Goal: Information Seeking & Learning: Understand process/instructions

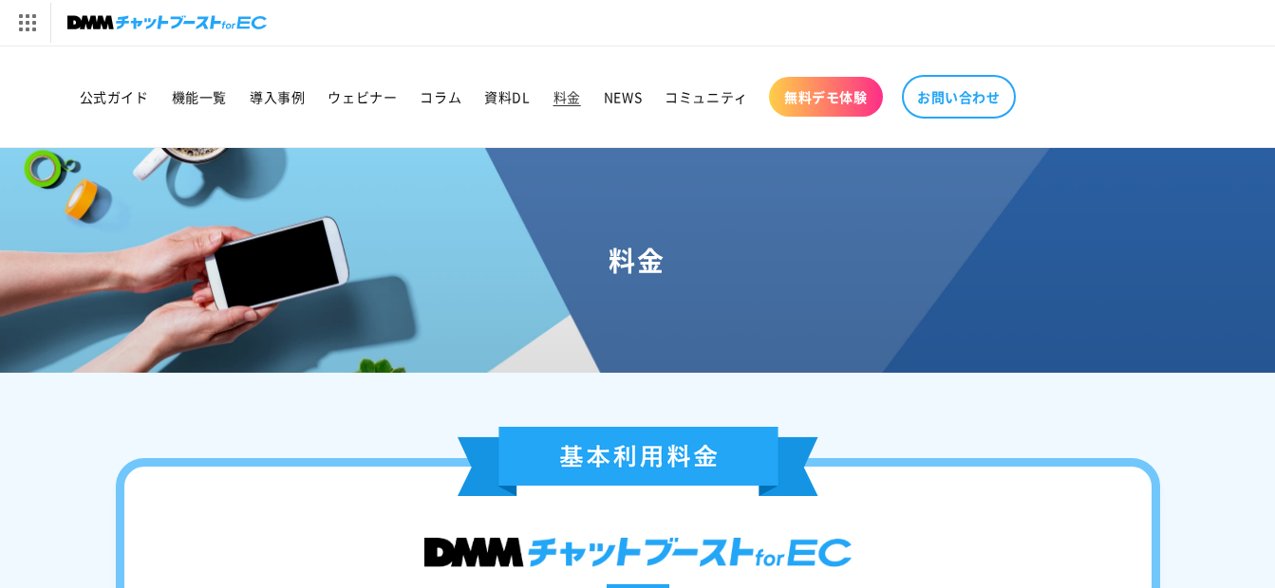
drag, startPoint x: 390, startPoint y: 545, endPoint x: 515, endPoint y: 540, distance: 125.4
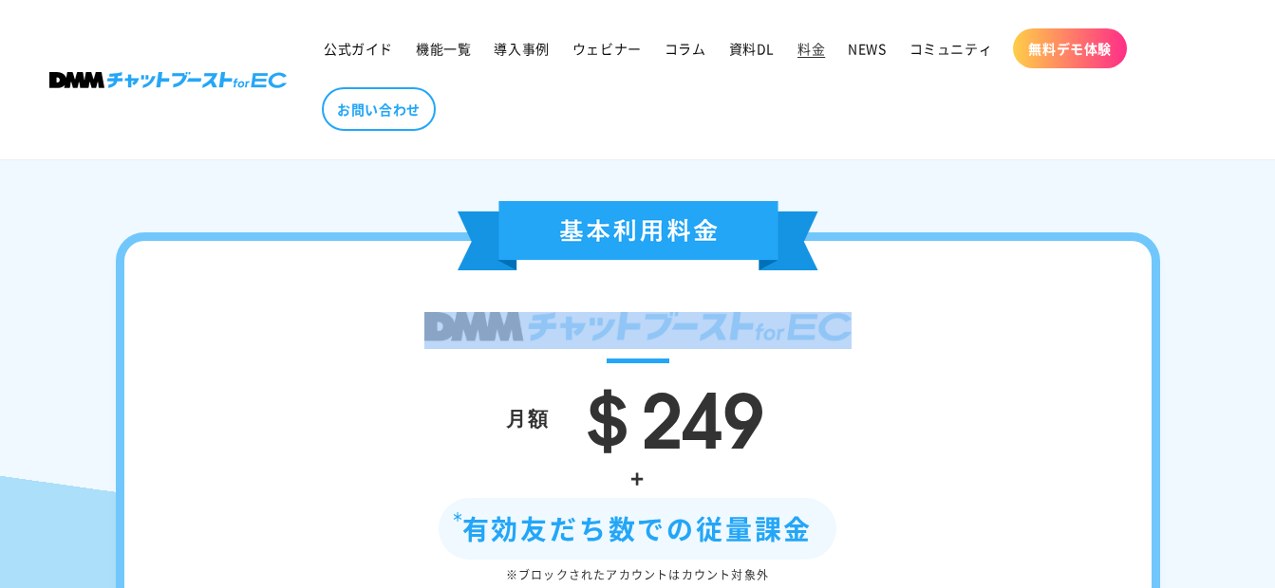
drag, startPoint x: 418, startPoint y: 338, endPoint x: 678, endPoint y: 326, distance: 260.3
click at [678, 326] on div "月額 ＄249 + 有効友だち数での従量課金 ※ブロックされたアカウントはカウント対象外 メッセージ送信数 無制限 ※別途、LINE公式アカウントのプランによ…" at bounding box center [638, 596] width 1044 height 726
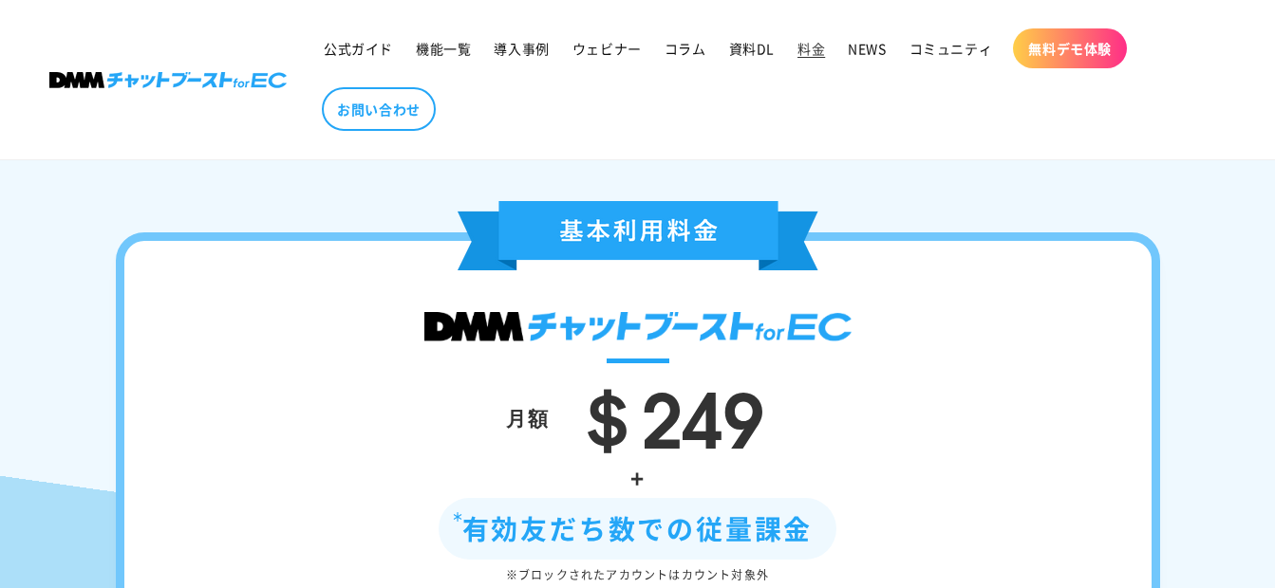
drag, startPoint x: 680, startPoint y: 326, endPoint x: 924, endPoint y: 234, distance: 261.3
click at [924, 234] on div at bounding box center [637, 239] width 1027 height 77
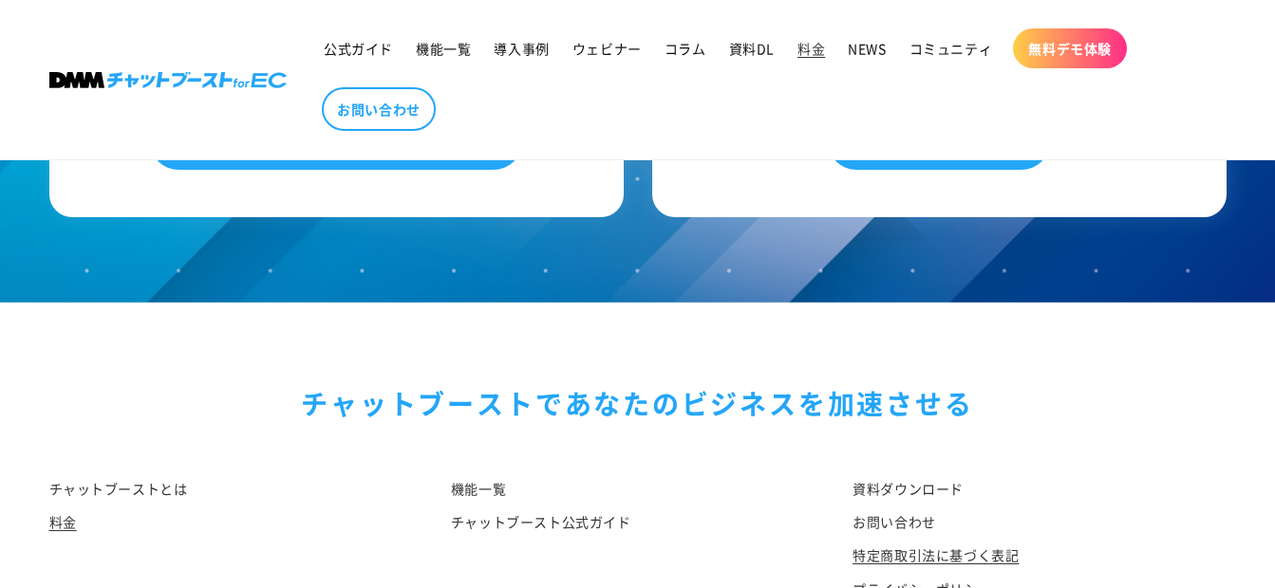
scroll to position [2533, 0]
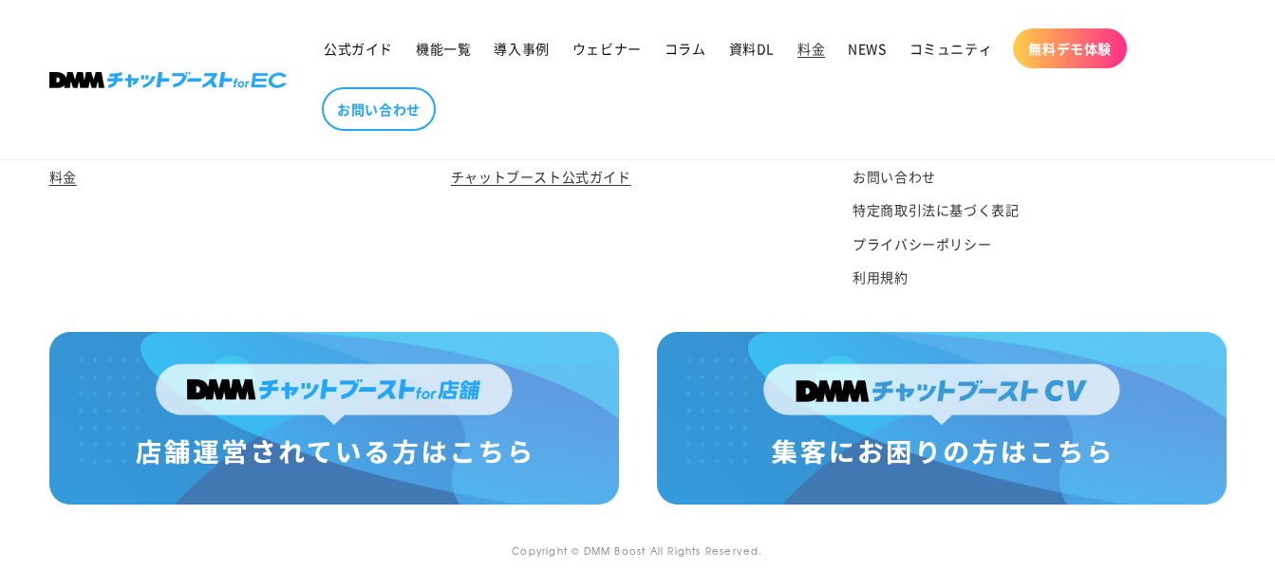
click at [591, 170] on link "チャットブースト公式ガイド" at bounding box center [541, 176] width 180 height 33
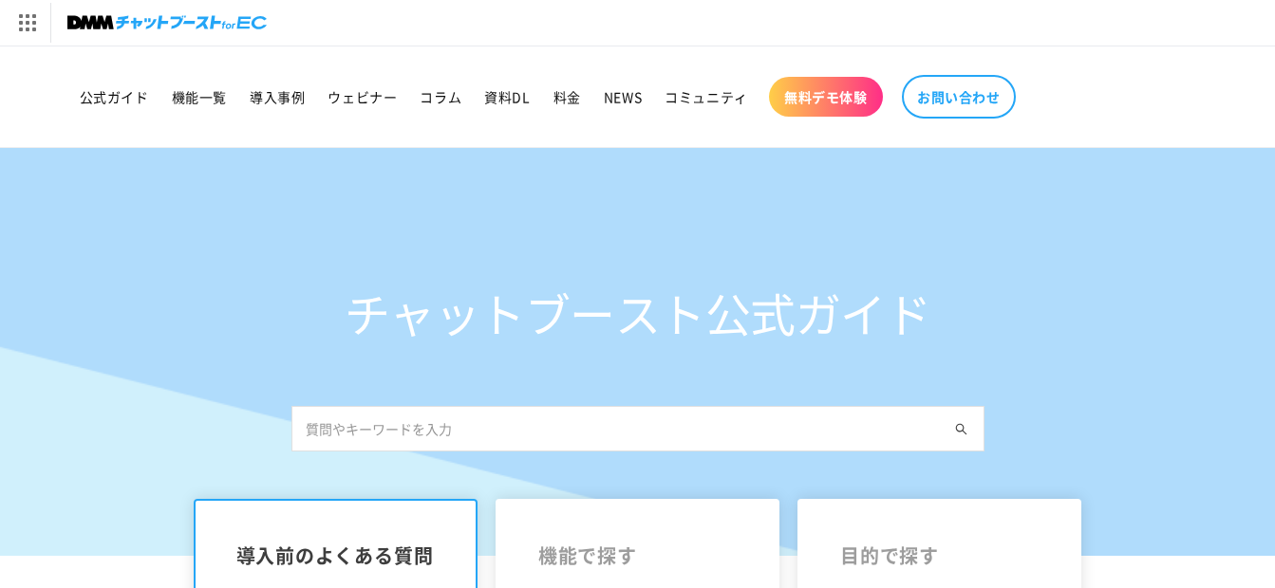
scroll to position [190, 0]
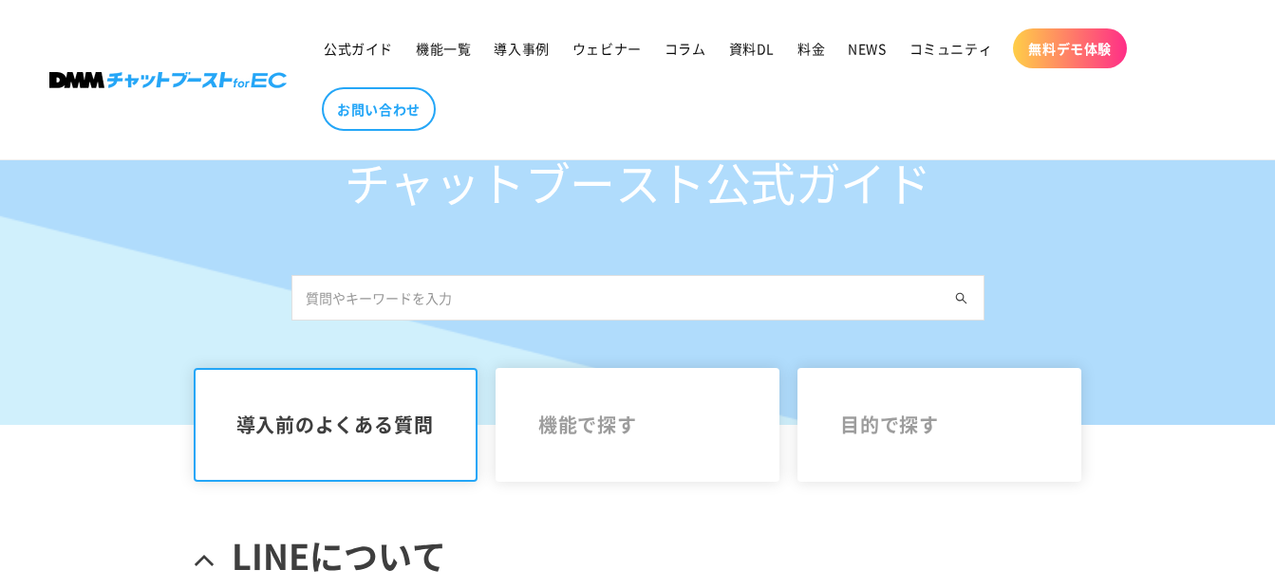
drag, startPoint x: 357, startPoint y: 190, endPoint x: 690, endPoint y: 194, distance: 333.2
click at [690, 194] on h1 "チャットブースト公式ガイド" at bounding box center [637, 182] width 693 height 56
drag, startPoint x: 690, startPoint y: 194, endPoint x: 652, endPoint y: 185, distance: 38.9
copy h1 "チャットブースト"
